Goal: Information Seeking & Learning: Learn about a topic

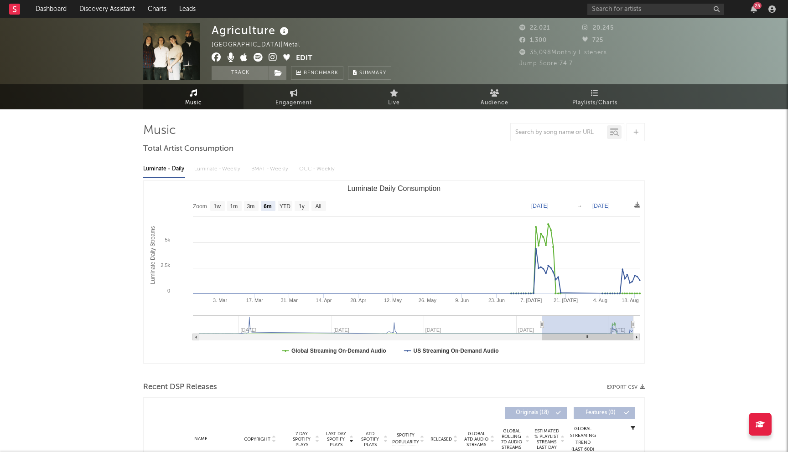
select select "6m"
click at [614, 10] on input "text" at bounding box center [655, 9] width 137 height 11
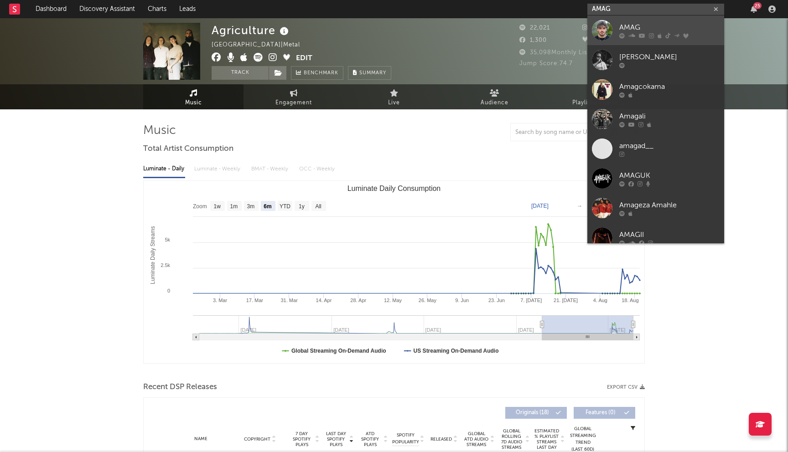
type input "AMAG"
click at [630, 28] on div "AMAG" at bounding box center [669, 27] width 100 height 11
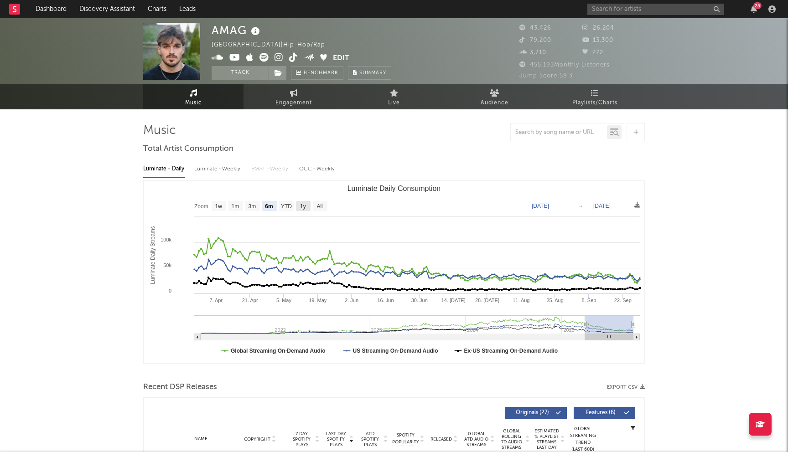
click at [306, 204] on text "1y" at bounding box center [303, 206] width 6 height 6
select select "1y"
type input "[DATE]"
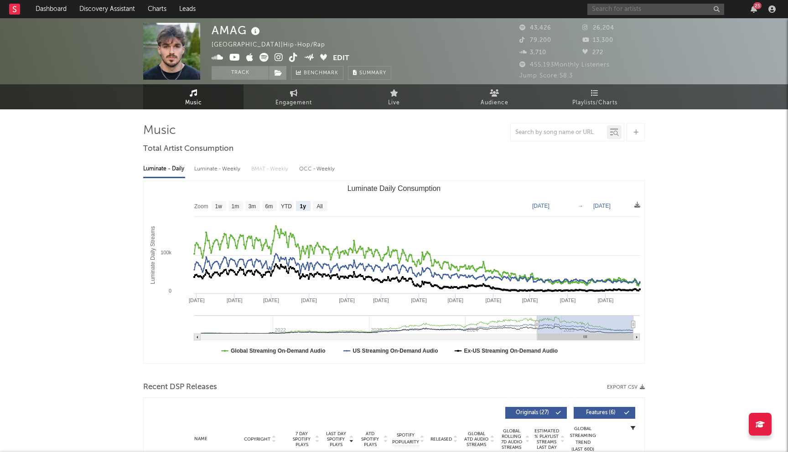
click at [636, 7] on input "text" at bounding box center [655, 9] width 137 height 11
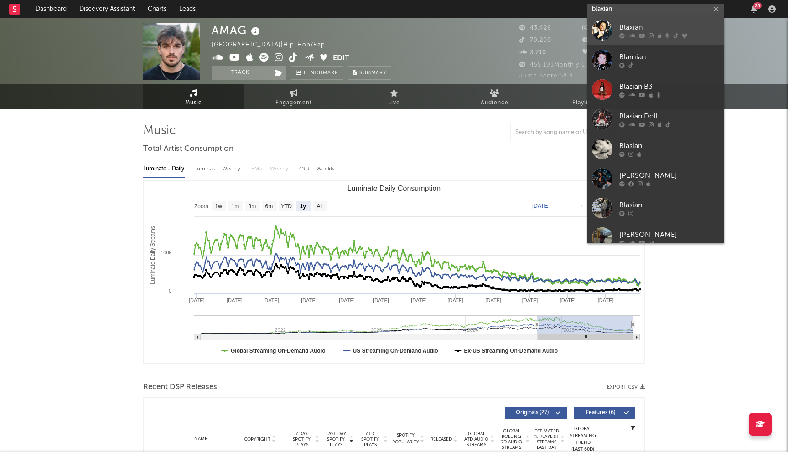
type input "blaxian"
click at [628, 30] on div "Blaxian" at bounding box center [669, 27] width 100 height 11
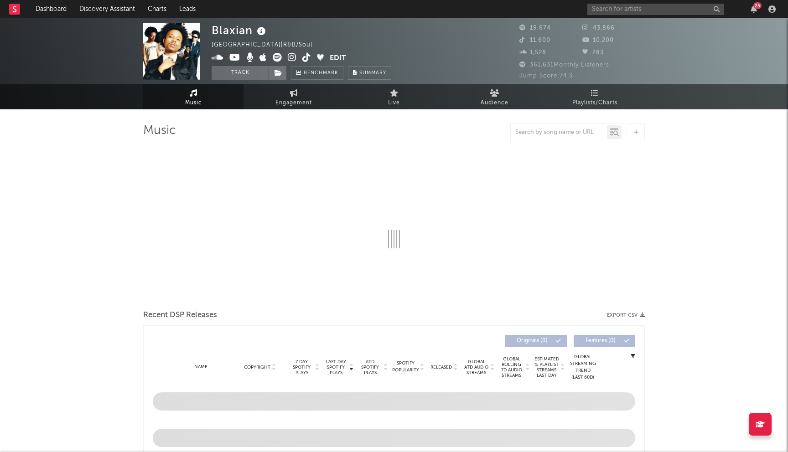
select select "6m"
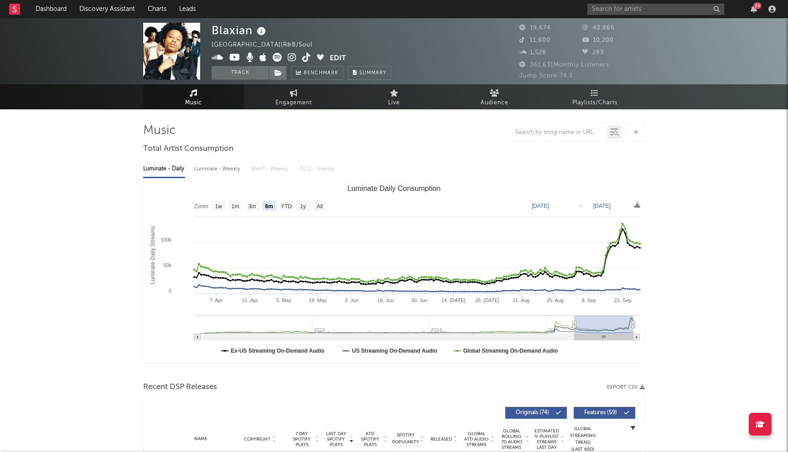
select select "6m"
